Goal: Information Seeking & Learning: Learn about a topic

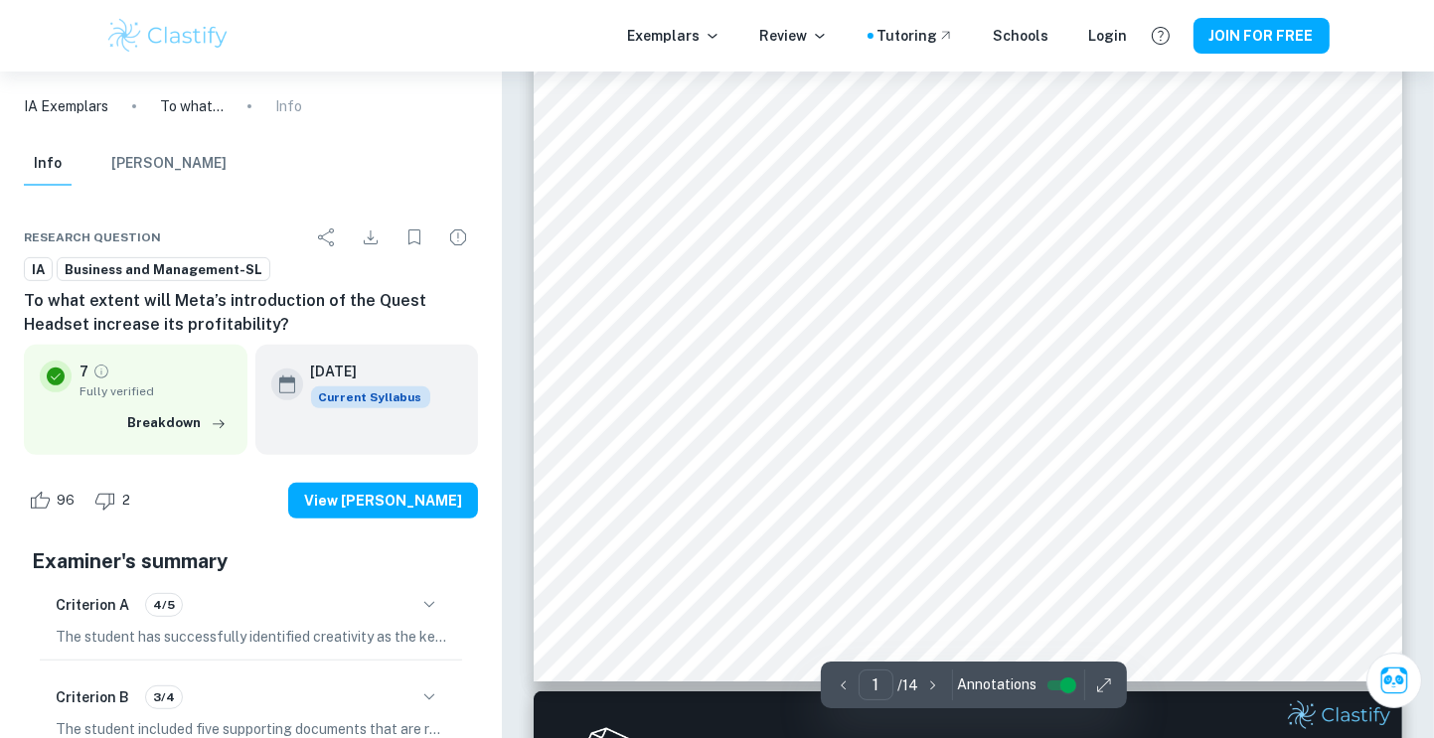
scroll to position [636, 0]
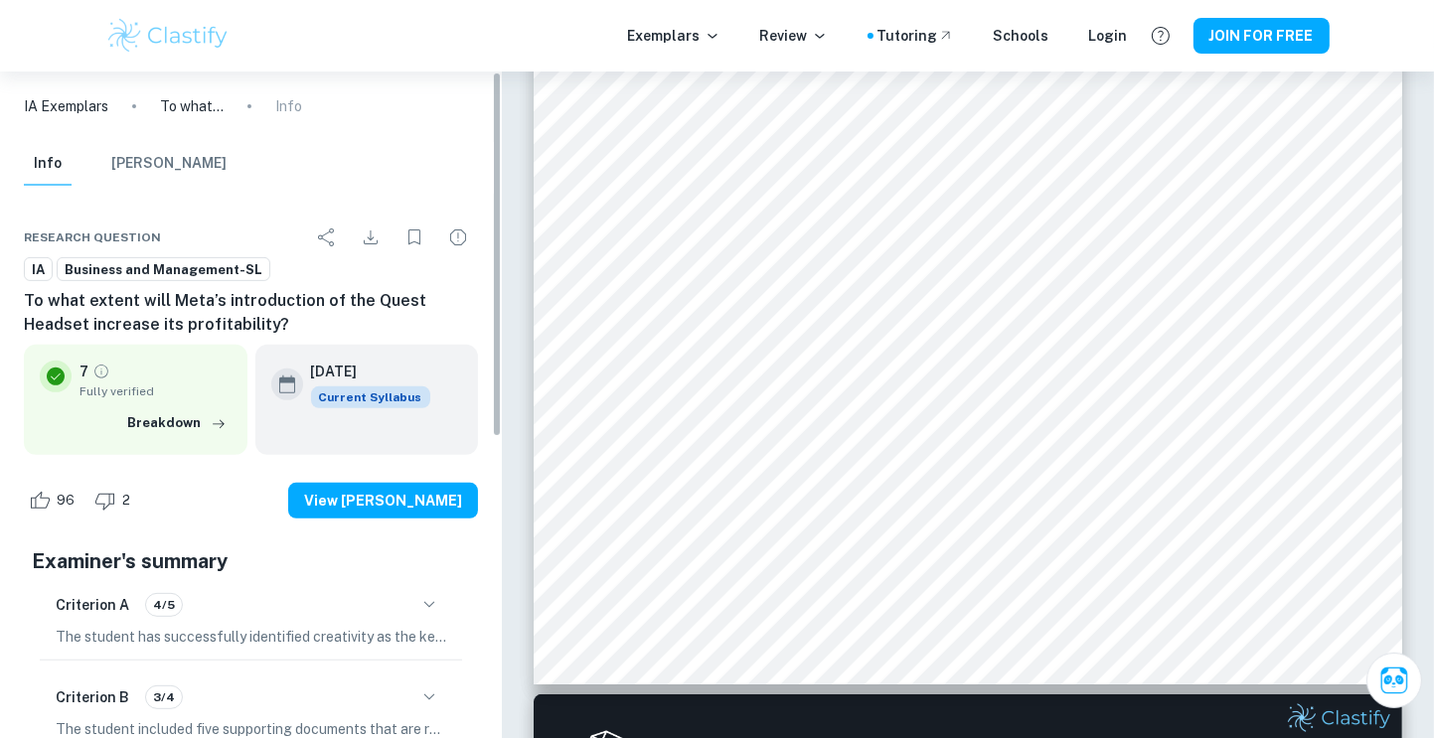
click at [361, 414] on div "[DATE] Current Syllabus" at bounding box center [367, 399] width 224 height 109
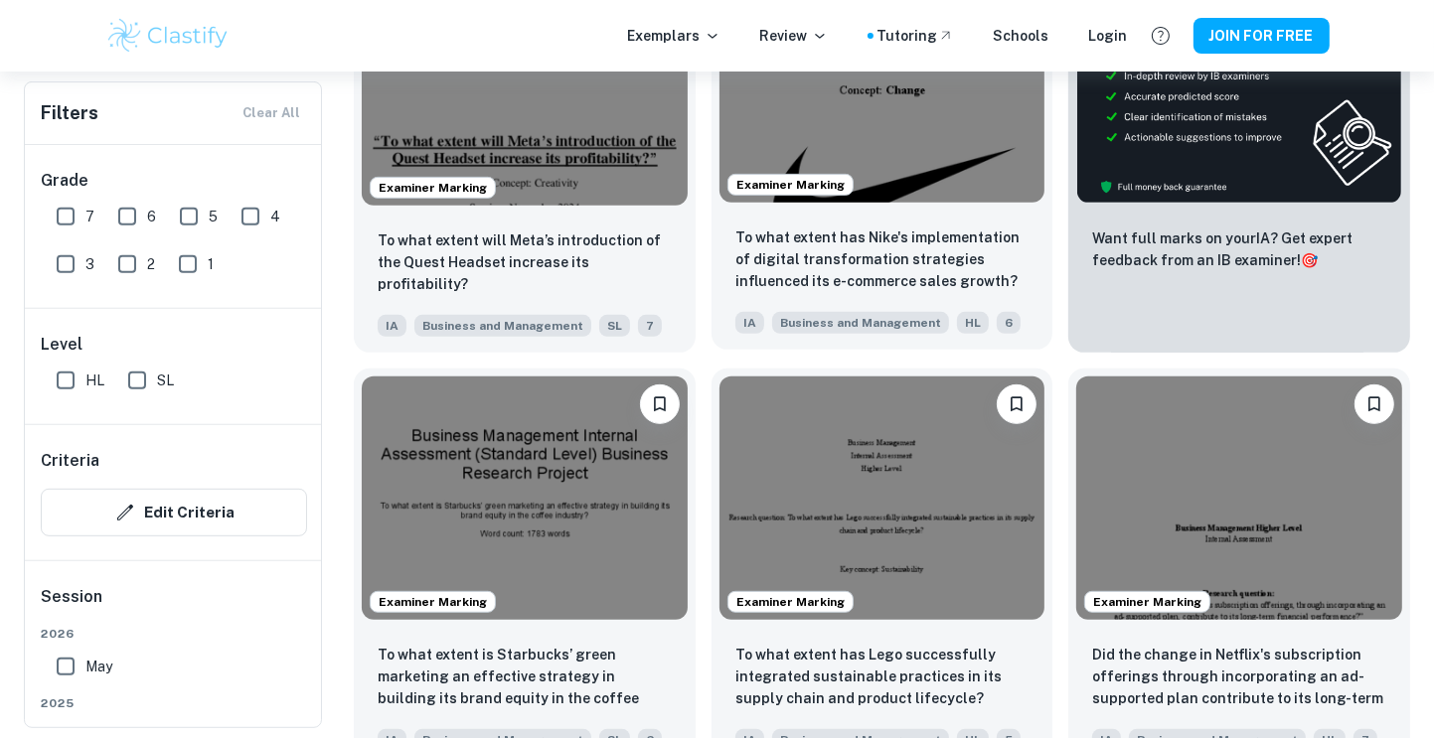
scroll to position [751, 0]
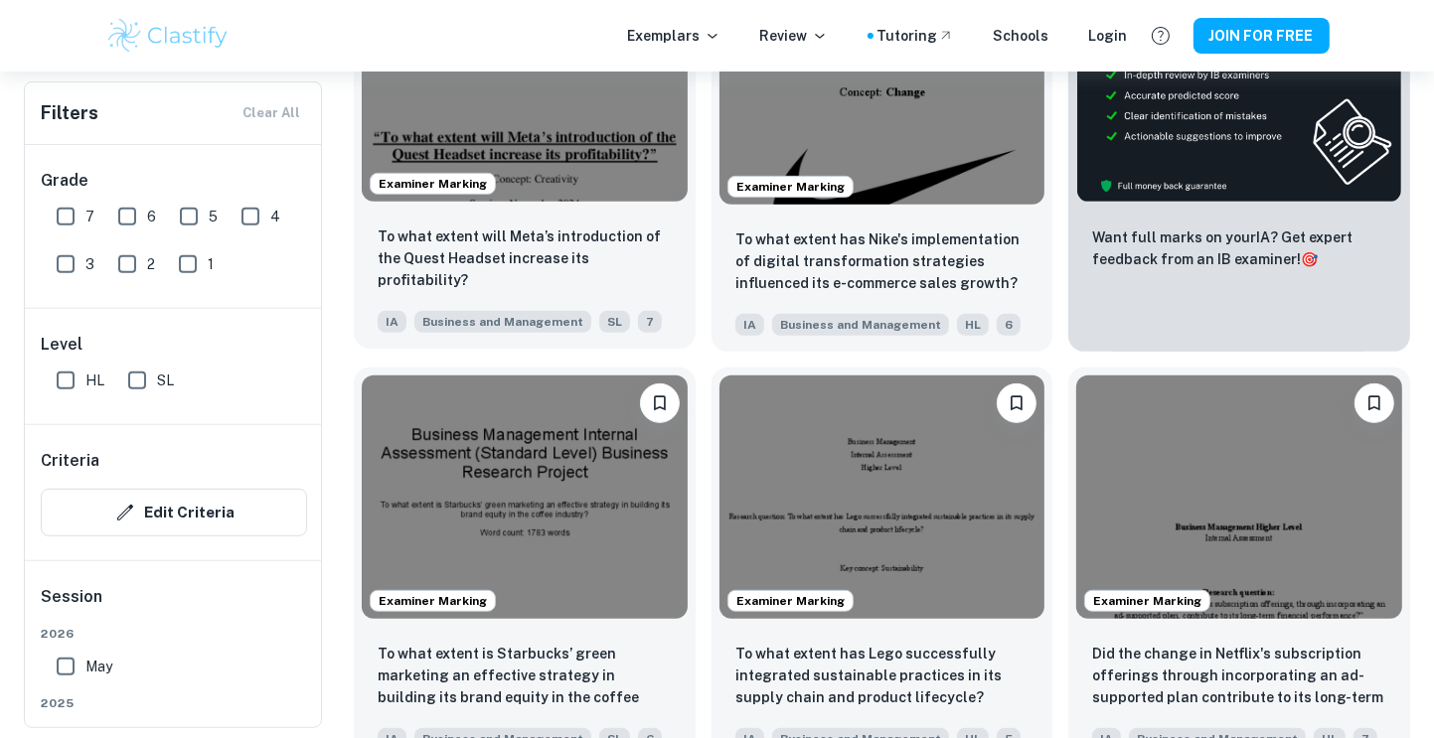
click at [637, 146] on img at bounding box center [525, 79] width 326 height 244
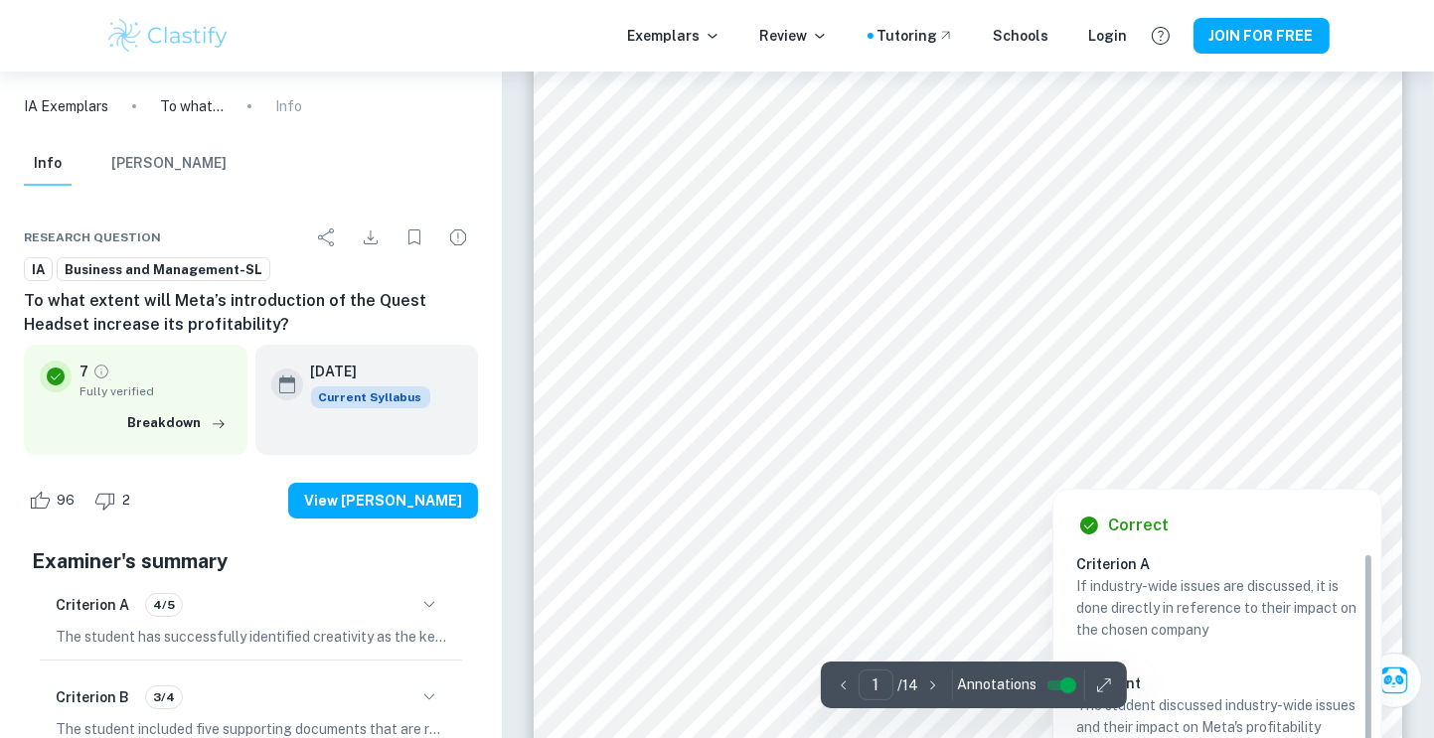
scroll to position [54, 0]
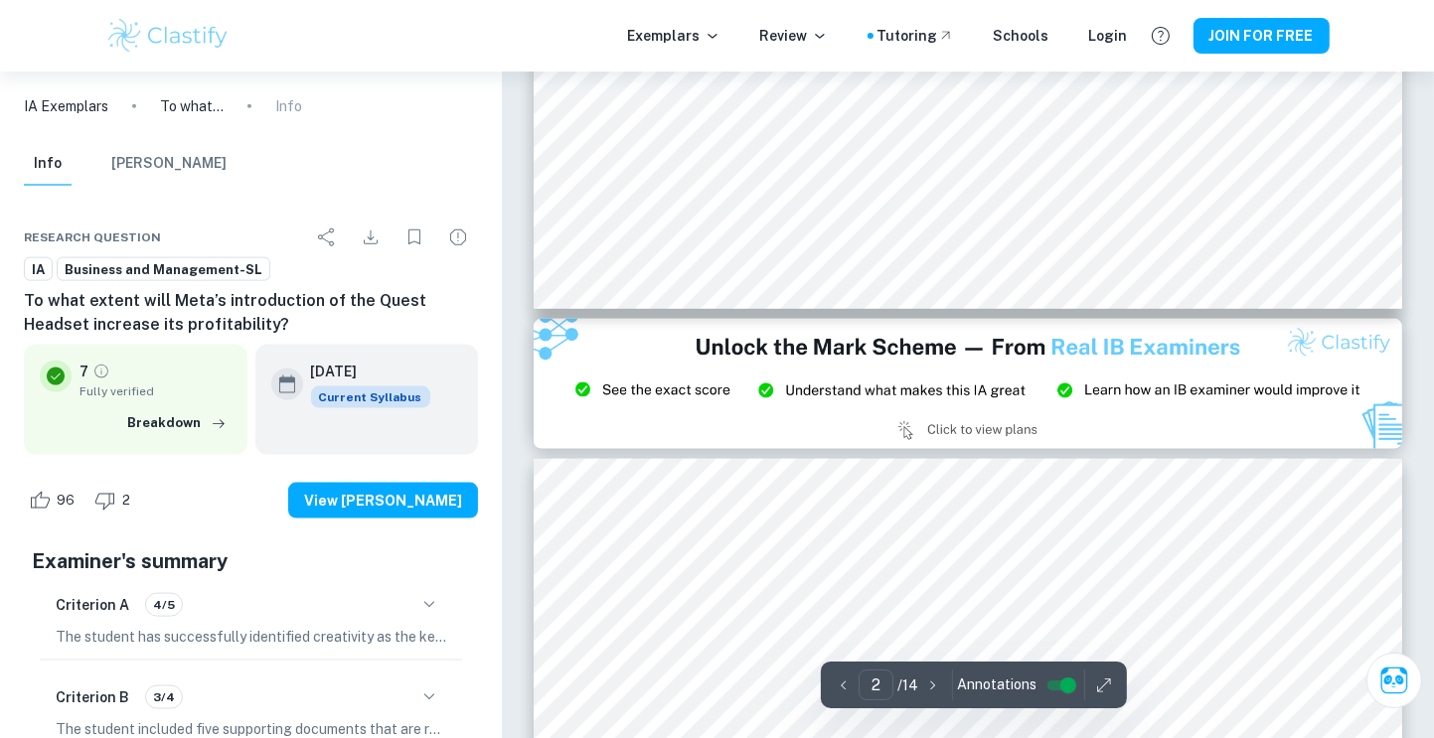
type input "3"
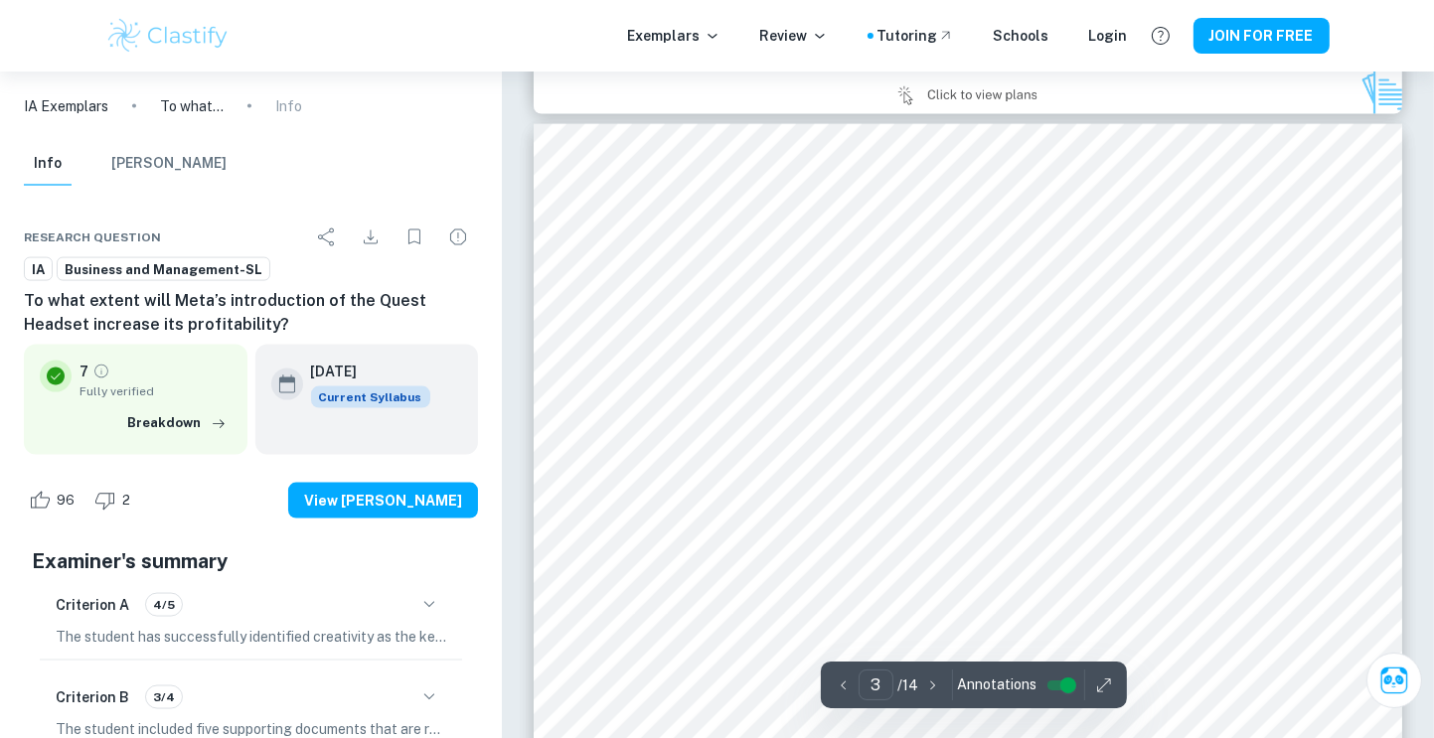
scroll to position [2747, 0]
